Goal: Complete application form: Complete application form

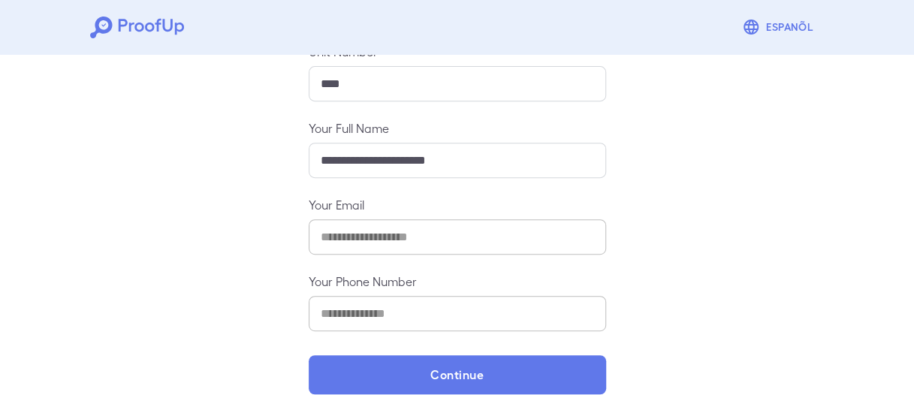
scroll to position [285, 0]
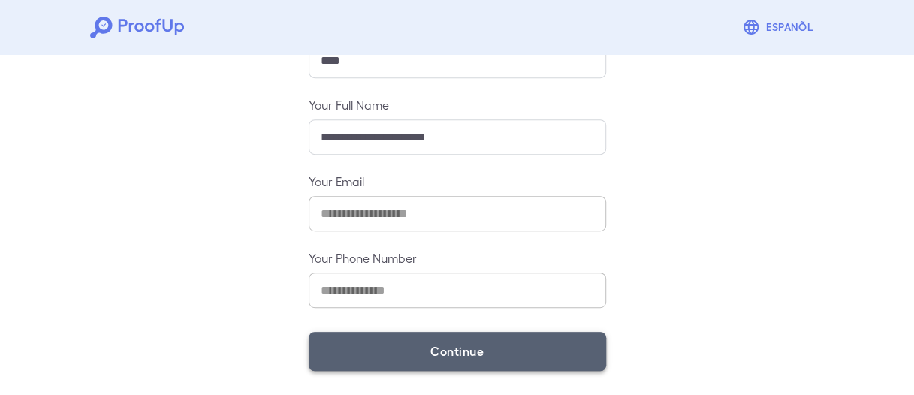
click at [470, 345] on button "Continue" at bounding box center [457, 351] width 297 height 39
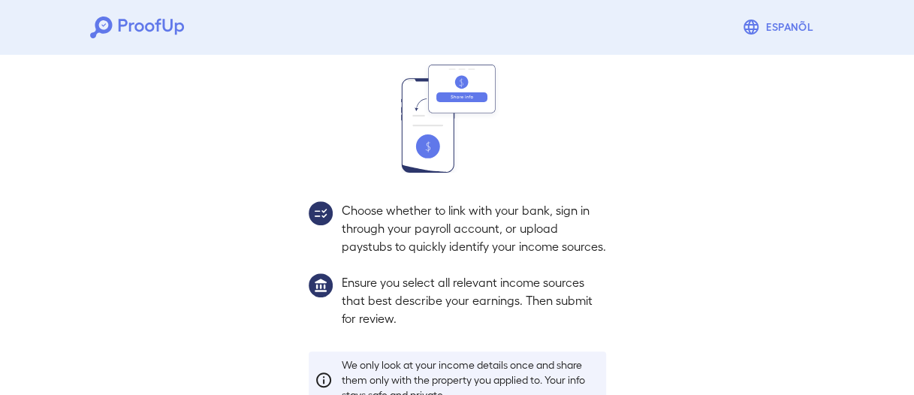
scroll to position [263, 0]
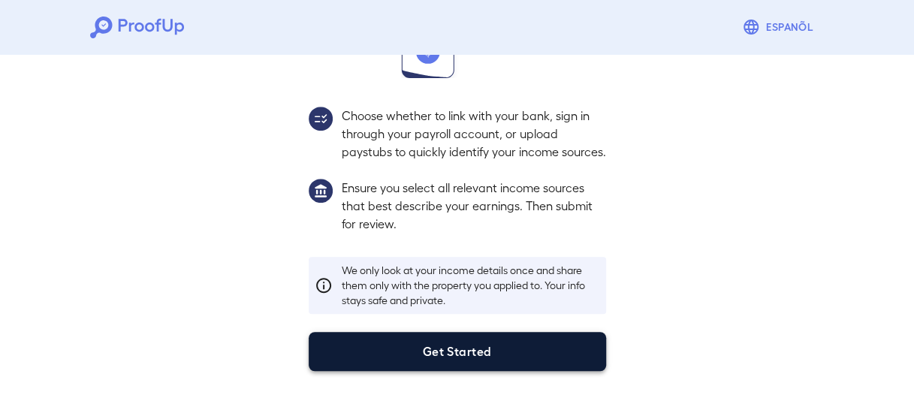
click at [459, 346] on button "Get Started" at bounding box center [457, 351] width 297 height 39
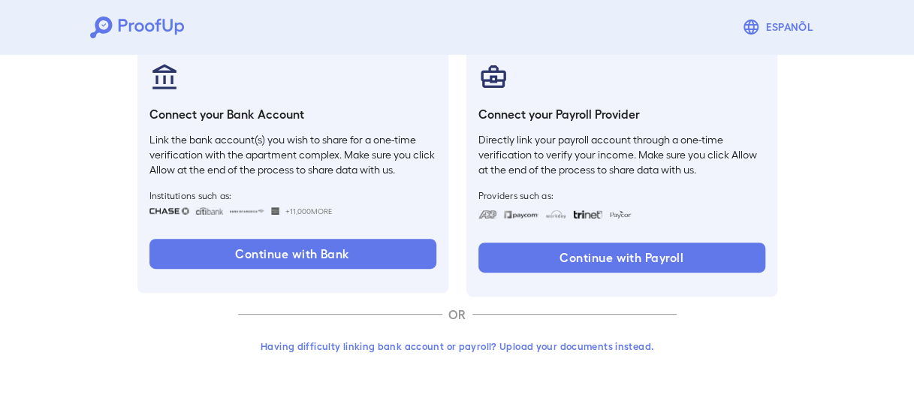
scroll to position [179, 0]
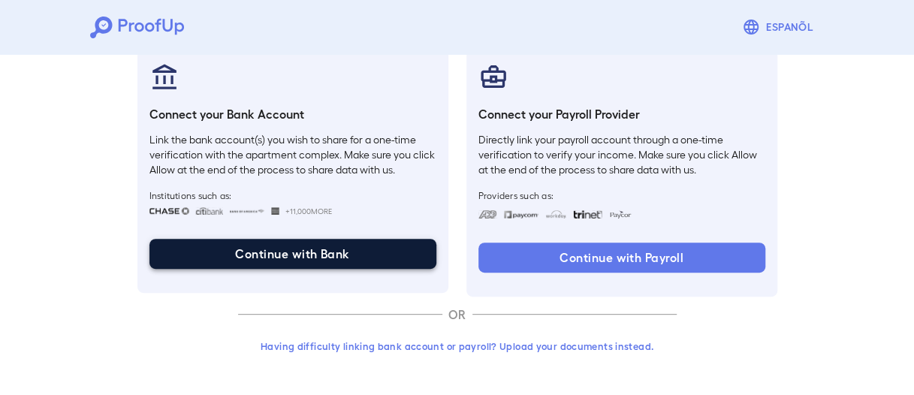
click at [278, 252] on button "Continue with Bank" at bounding box center [292, 254] width 287 height 30
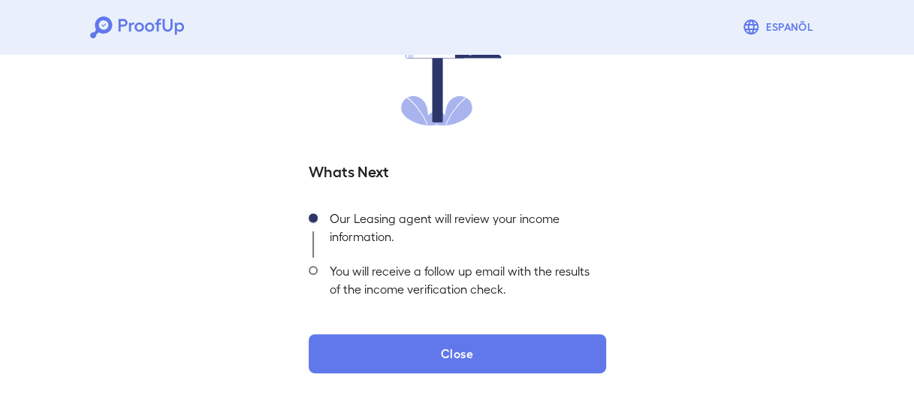
scroll to position [180, 0]
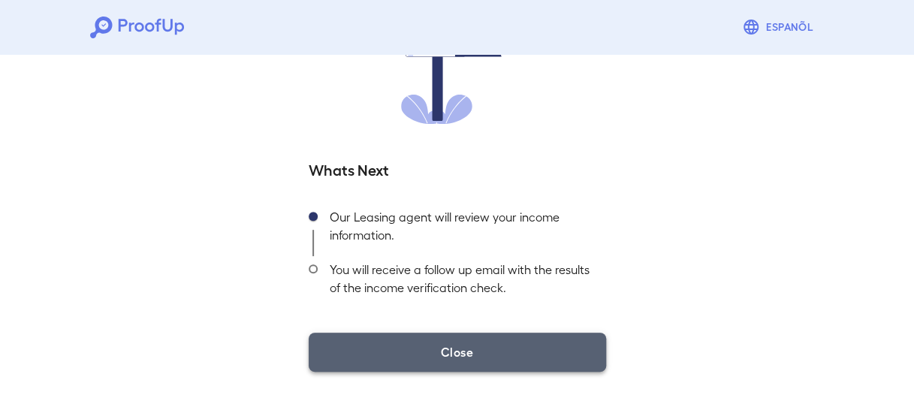
click at [471, 351] on button "Close" at bounding box center [457, 352] width 297 height 39
click at [485, 345] on button "Close" at bounding box center [457, 352] width 297 height 39
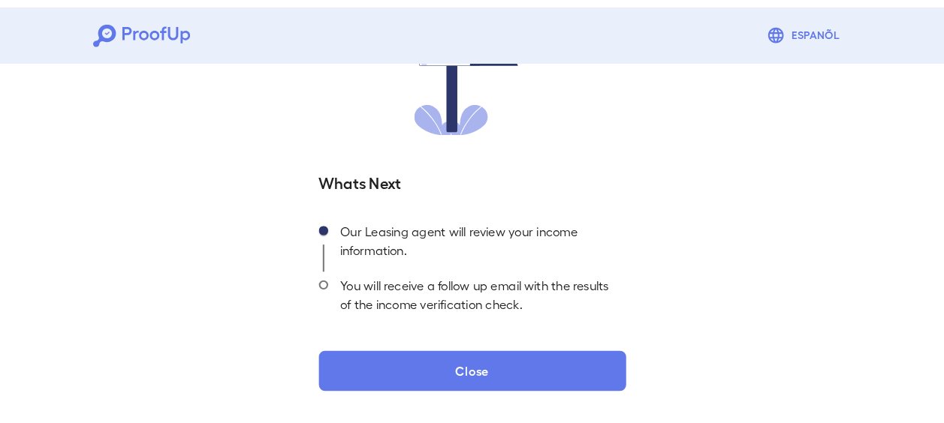
scroll to position [152, 0]
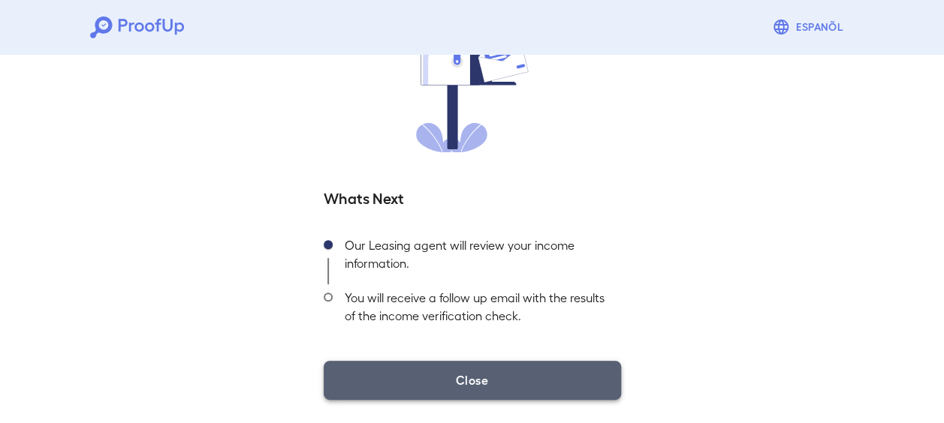
click at [498, 378] on button "Close" at bounding box center [472, 380] width 297 height 39
